Goal: Information Seeking & Learning: Learn about a topic

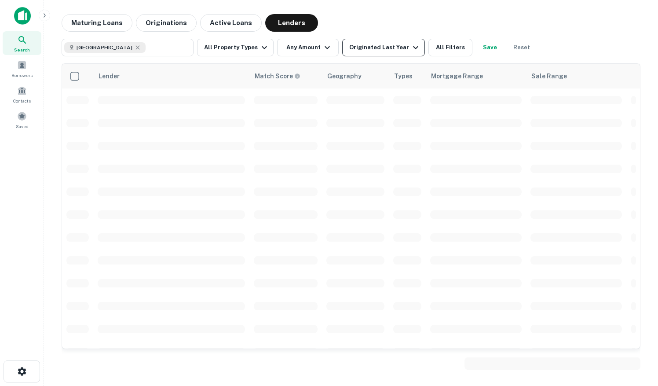
click at [384, 49] on div "Originated Last Year" at bounding box center [385, 47] width 72 height 11
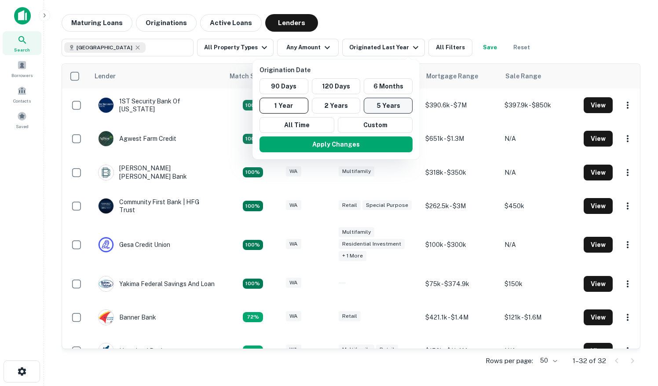
click at [377, 103] on button "5 Years" at bounding box center [388, 106] width 49 height 16
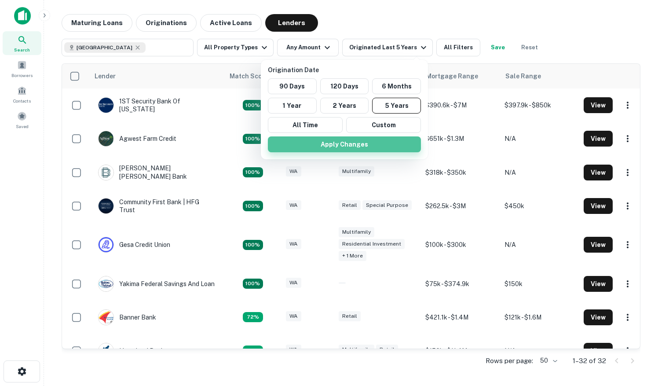
click at [353, 144] on button "Apply Changes" at bounding box center [344, 144] width 153 height 16
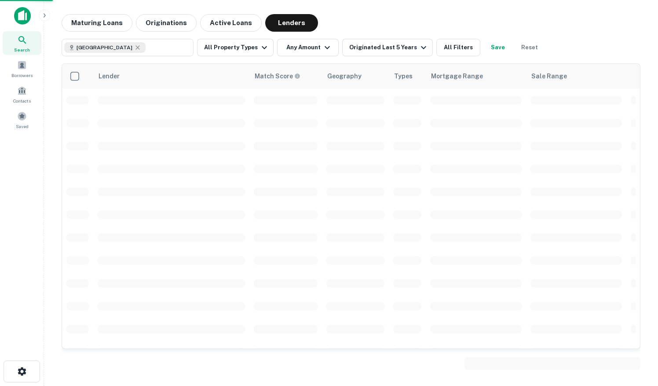
click at [260, 47] on div at bounding box center [329, 193] width 658 height 386
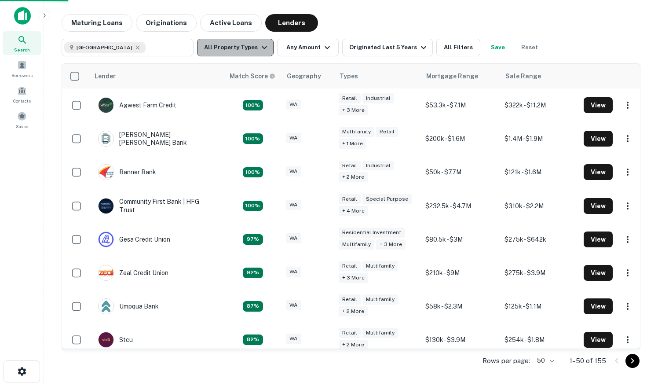
click at [236, 48] on button "All Property Types" at bounding box center [235, 48] width 77 height 18
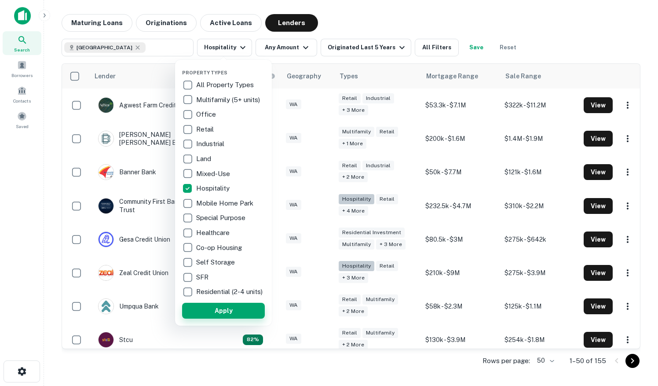
click at [216, 315] on button "Apply" at bounding box center [223, 311] width 83 height 16
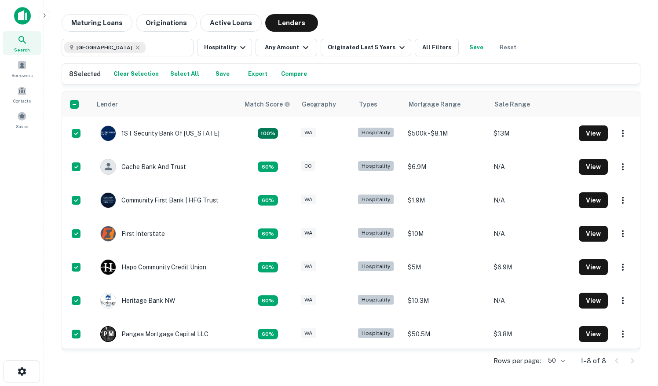
click at [259, 73] on button "Export" at bounding box center [258, 73] width 28 height 13
click at [138, 46] on icon at bounding box center [137, 47] width 7 height 7
type input "**********"
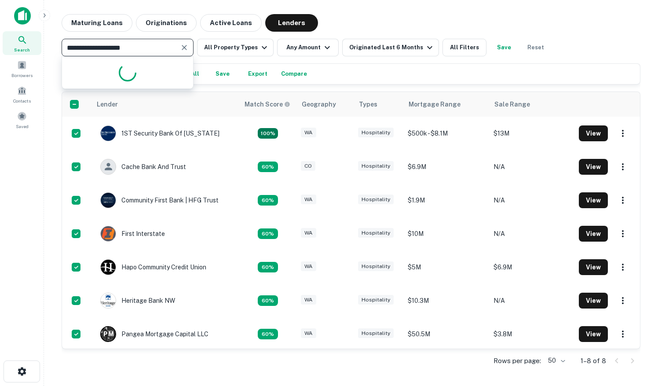
drag, startPoint x: 161, startPoint y: 48, endPoint x: 44, endPoint y: 38, distance: 117.5
click at [44, 38] on main "**********" at bounding box center [351, 193] width 614 height 386
type input "********"
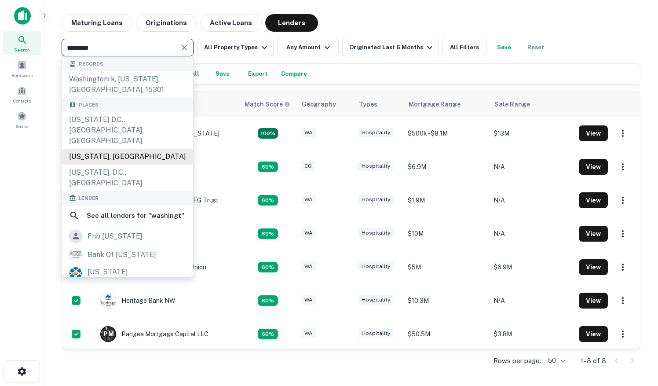
click at [93, 149] on div "[US_STATE], [GEOGRAPHIC_DATA]" at bounding box center [127, 157] width 131 height 16
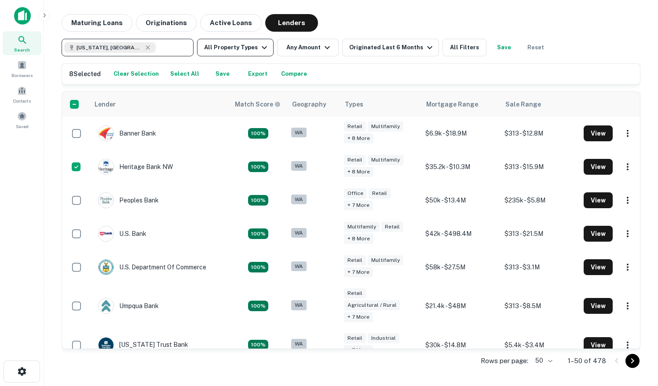
click at [259, 48] on icon "button" at bounding box center [264, 47] width 11 height 11
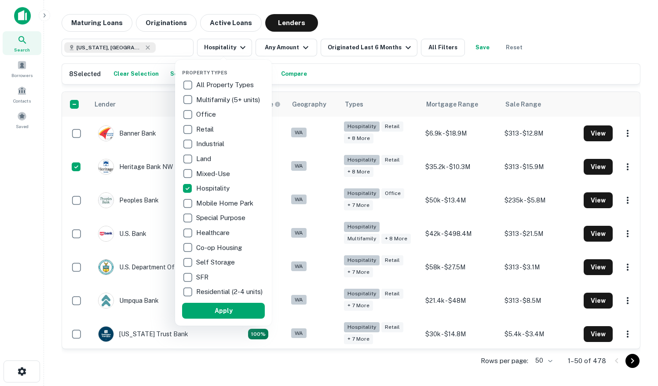
click at [225, 315] on button "Apply" at bounding box center [223, 311] width 83 height 16
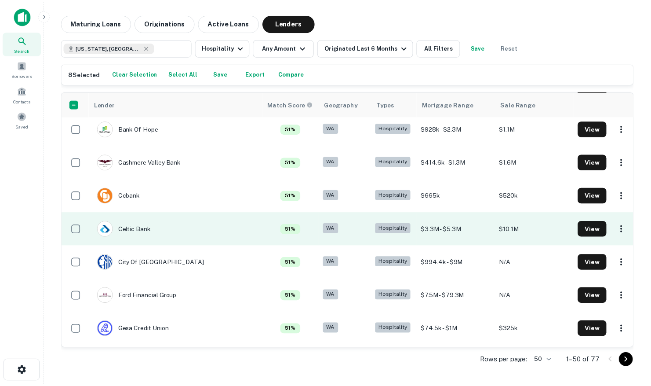
scroll to position [792, 0]
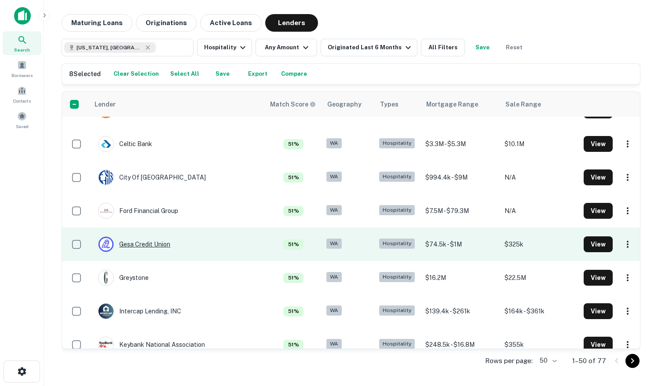
click at [146, 242] on div "Gesa Credit Union" at bounding box center [134, 244] width 72 height 16
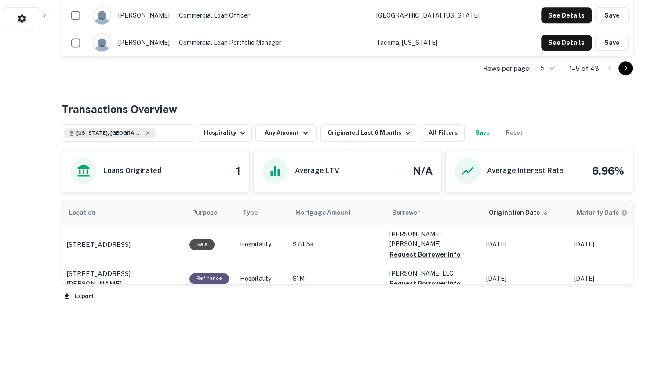
scroll to position [221, 0]
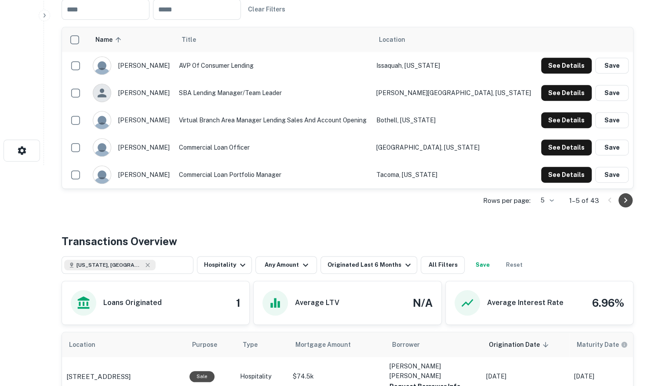
click at [622, 201] on icon "Go to next page" at bounding box center [626, 200] width 11 height 11
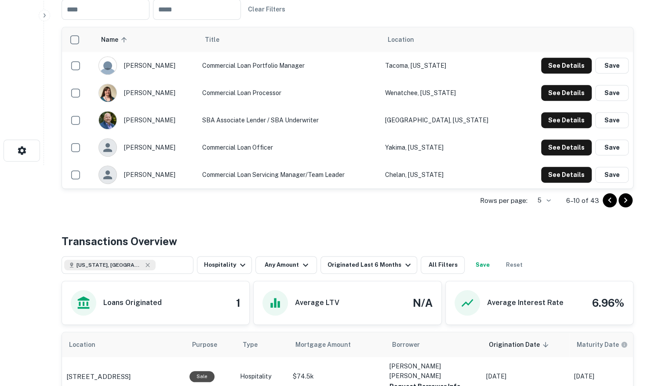
click at [633, 201] on div "Rows per page: 5 * 6–10 of 43" at bounding box center [348, 201] width 572 height 24
click at [628, 202] on icon "Go to next page" at bounding box center [626, 200] width 11 height 11
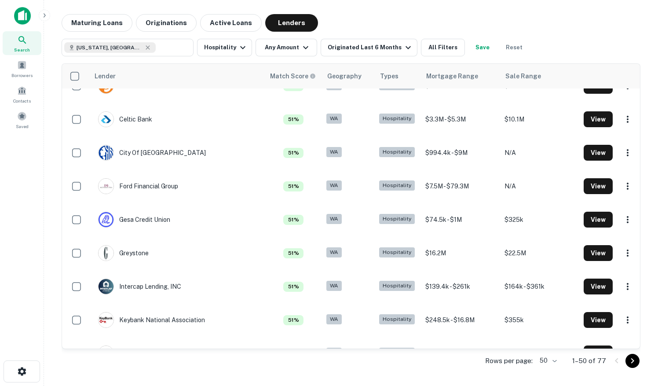
scroll to position [734, 0]
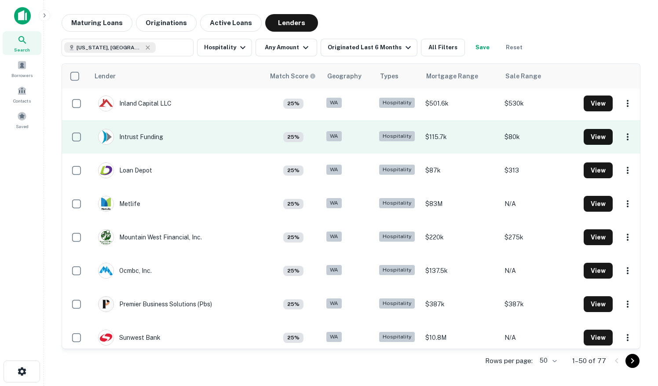
scroll to position [1411, 0]
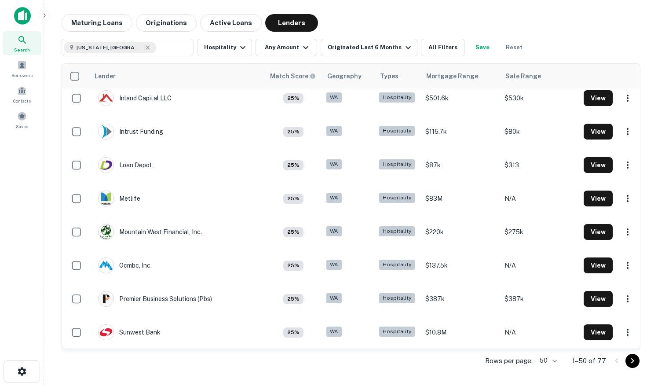
click at [629, 363] on icon "Go to next page" at bounding box center [632, 360] width 11 height 11
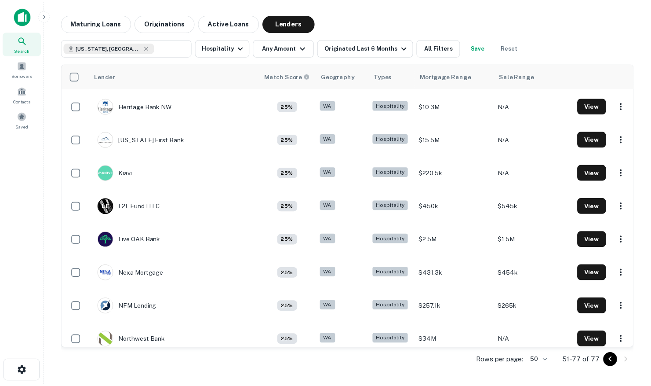
scroll to position [246, 0]
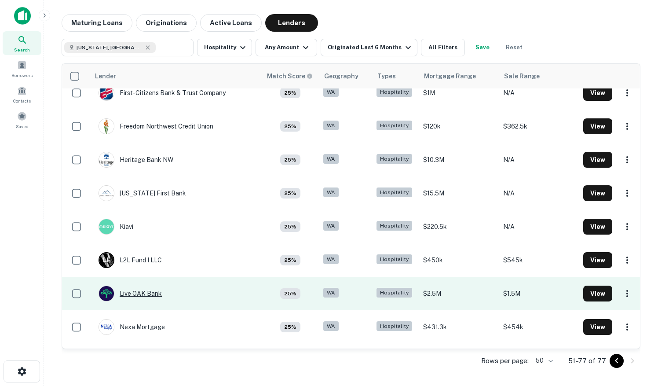
click at [154, 296] on div "Live OAK Bank" at bounding box center [130, 293] width 63 height 16
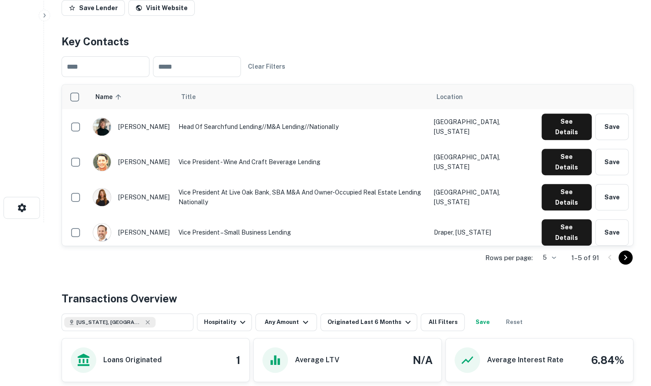
scroll to position [176, 0]
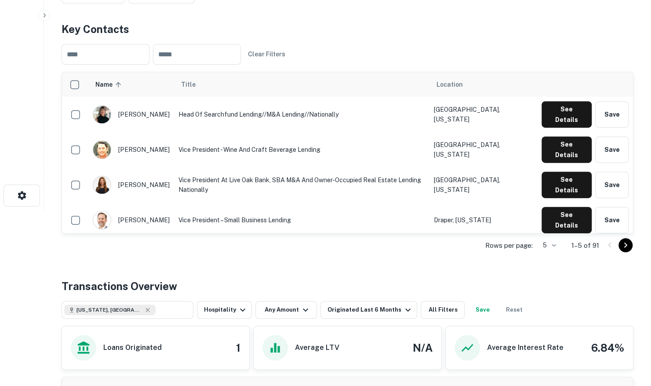
click at [626, 242] on icon "Go to next page" at bounding box center [626, 245] width 11 height 11
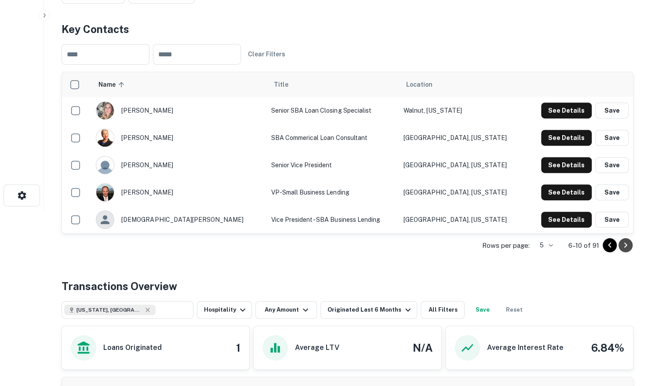
click at [626, 243] on icon "Go to next page" at bounding box center [626, 245] width 11 height 11
